Goal: Find specific page/section: Find specific page/section

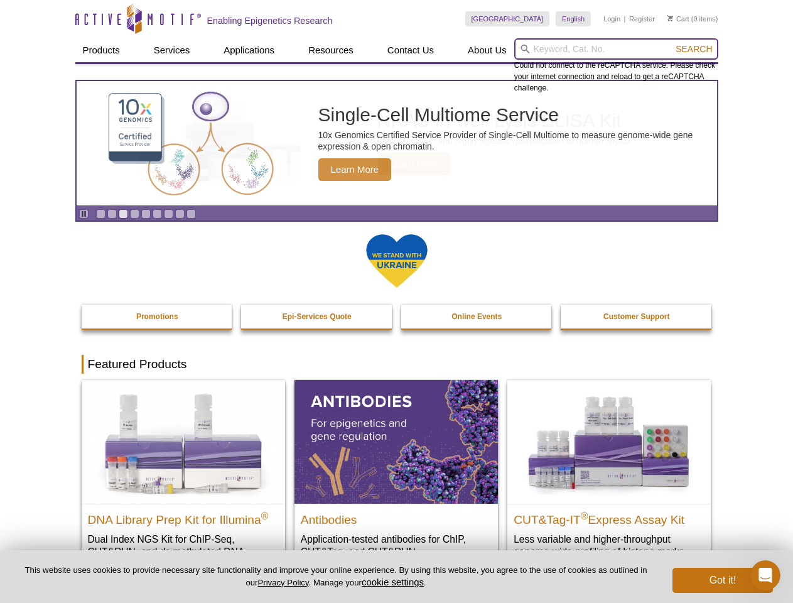
click at [616, 49] on input "search" at bounding box center [616, 48] width 204 height 21
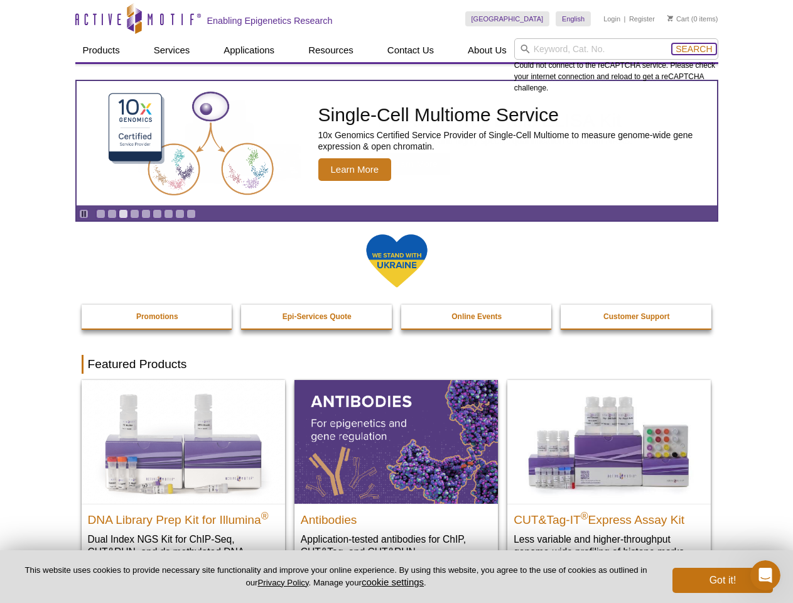
click at [694, 49] on span "Search" at bounding box center [694, 49] width 36 height 10
click at [84, 214] on icon "Pause" at bounding box center [84, 214] width 8 height 8
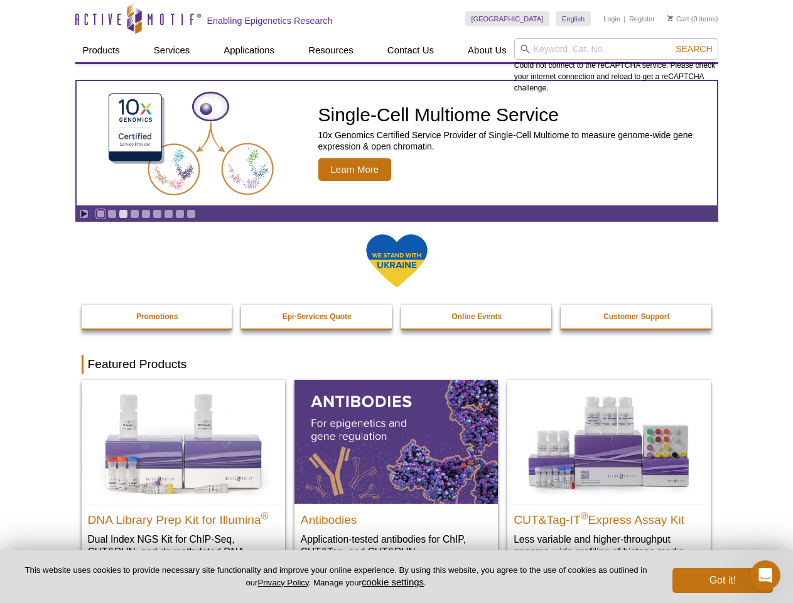
click at [100, 214] on link "Go to slide 1" at bounding box center [100, 213] width 9 height 9
click at [112, 214] on link "Go to slide 2" at bounding box center [111, 213] width 9 height 9
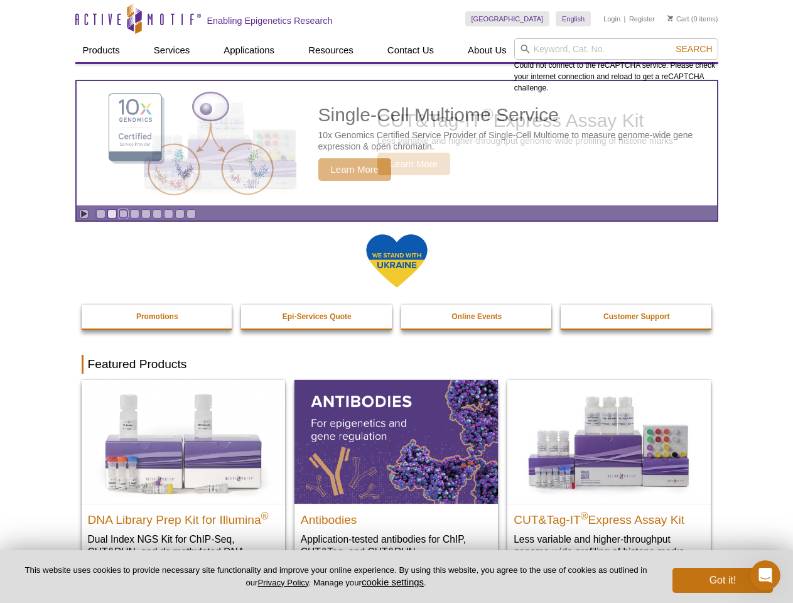
click at [123, 214] on link "Go to slide 3" at bounding box center [123, 213] width 9 height 9
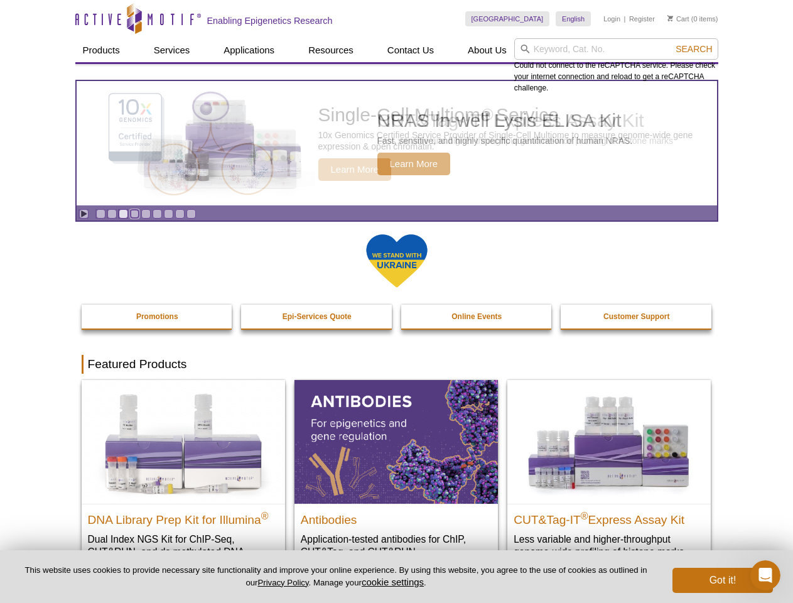
click at [134, 214] on link "Go to slide 4" at bounding box center [134, 213] width 9 height 9
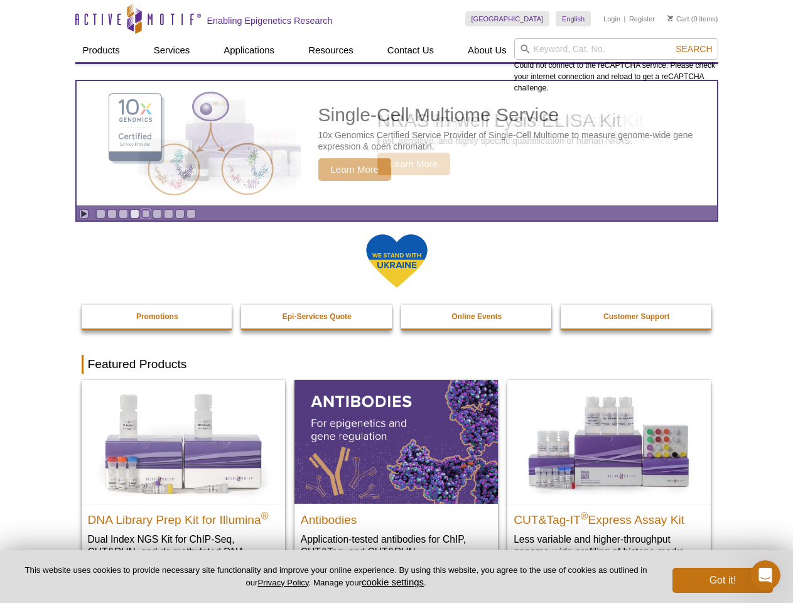
click at [146, 214] on link "Go to slide 5" at bounding box center [145, 213] width 9 height 9
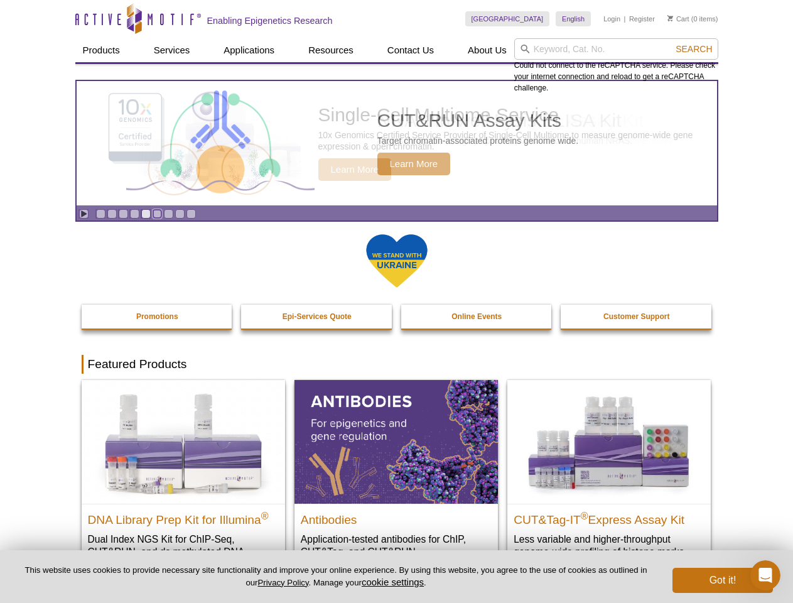
click at [157, 214] on link "Go to slide 6" at bounding box center [157, 213] width 9 height 9
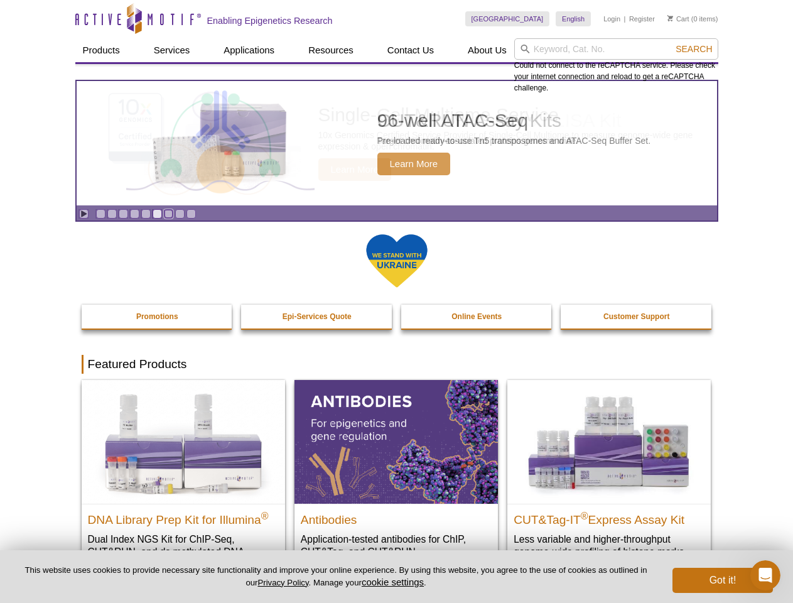
click at [168, 214] on link "Go to slide 7" at bounding box center [168, 213] width 9 height 9
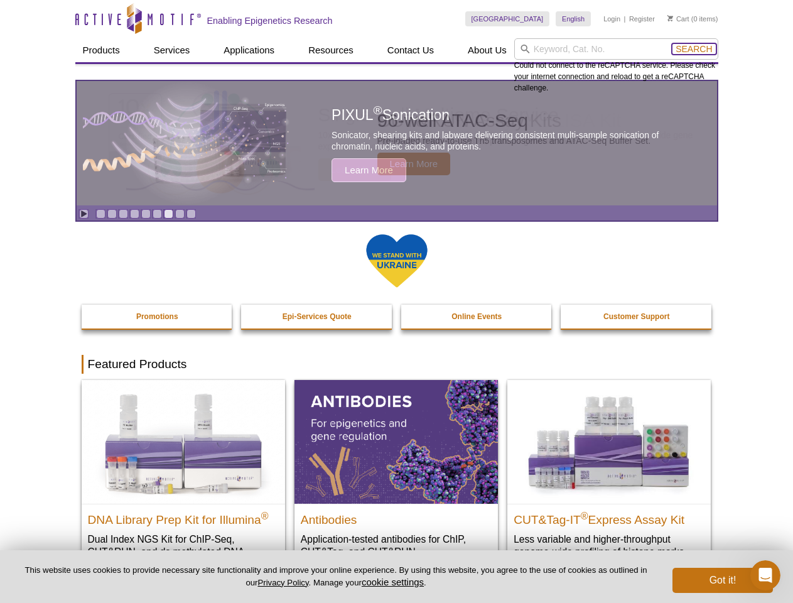
click at [694, 49] on span "Search" at bounding box center [694, 49] width 36 height 10
